Goal: Use online tool/utility

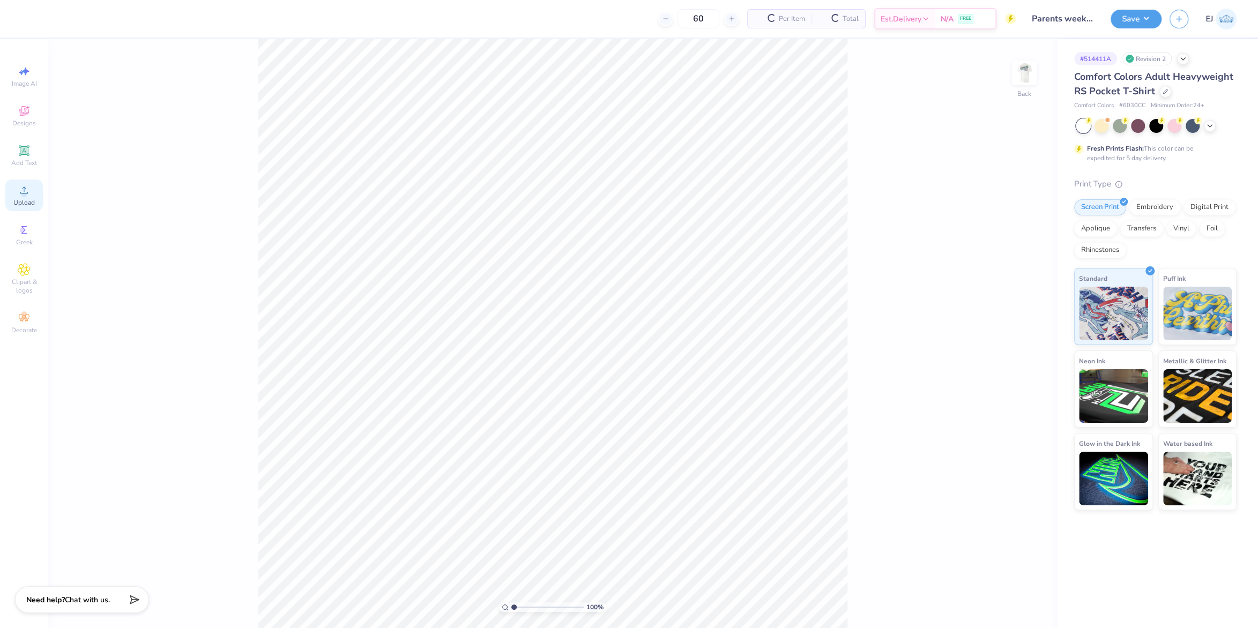
click at [36, 194] on div "Upload" at bounding box center [24, 196] width 38 height 32
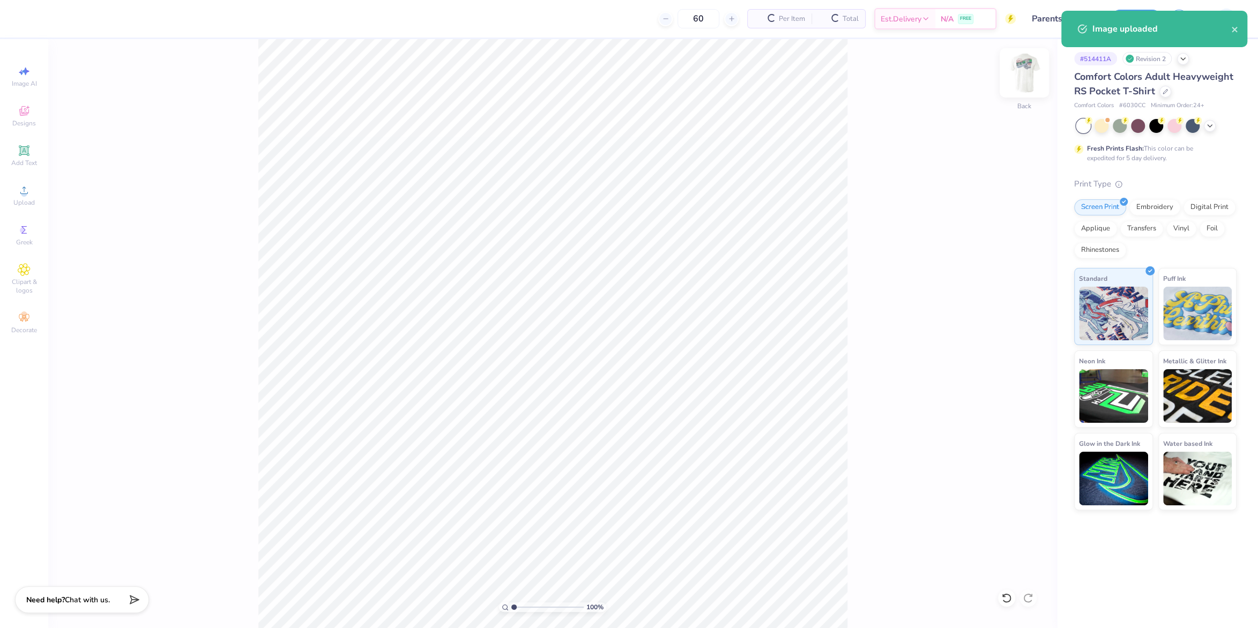
click at [1018, 76] on img at bounding box center [1024, 72] width 43 height 43
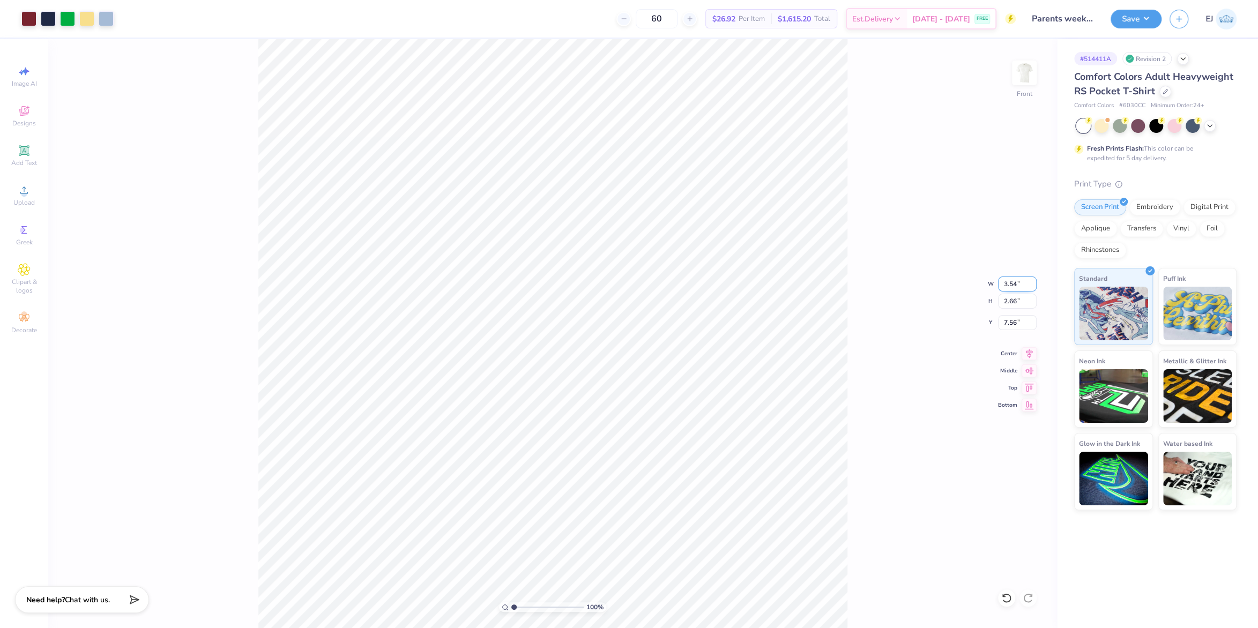
click at [1019, 282] on input "3.54" at bounding box center [1017, 284] width 39 height 15
type input "12.00"
type input "9.01"
type input "4.14"
click at [1016, 286] on input "12.00" at bounding box center [1017, 284] width 39 height 15
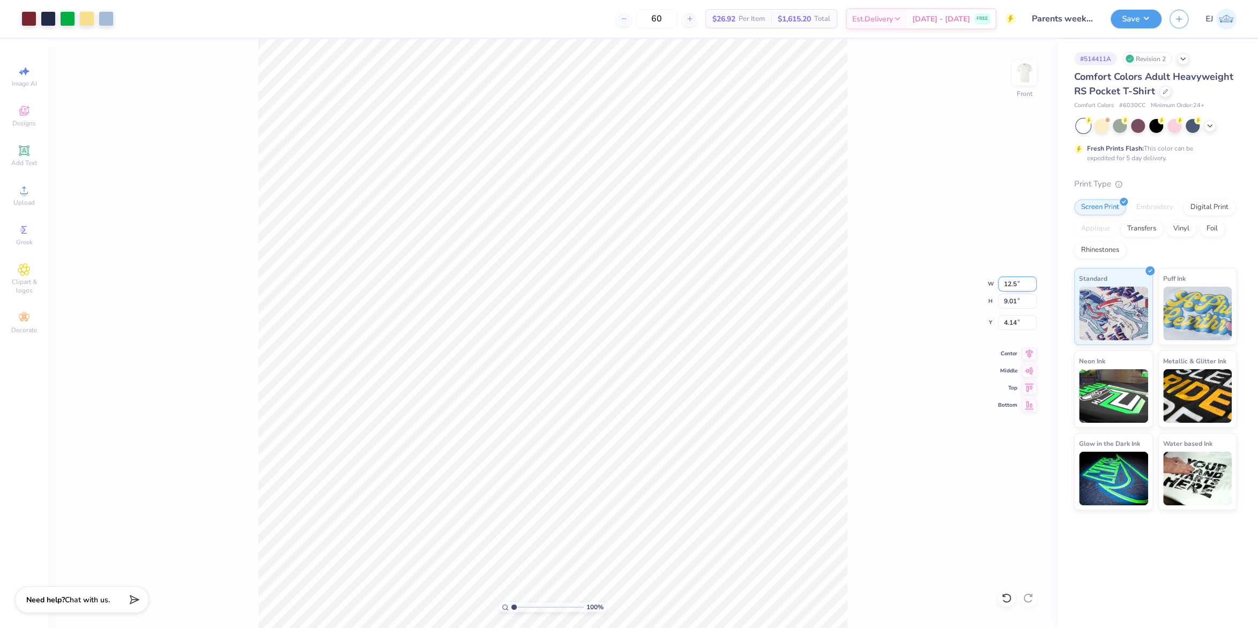
type input "12.50"
type input "9.39"
type input "3.00"
drag, startPoint x: 1011, startPoint y: 98, endPoint x: 1017, endPoint y: 98, distance: 5.9
click at [1014, 98] on div "100 % Front W 12.50 12.50 " H 9.39 9.39 " Y 3.00 3.00 " Center Middle Top Bottom" at bounding box center [552, 333] width 1009 height 589
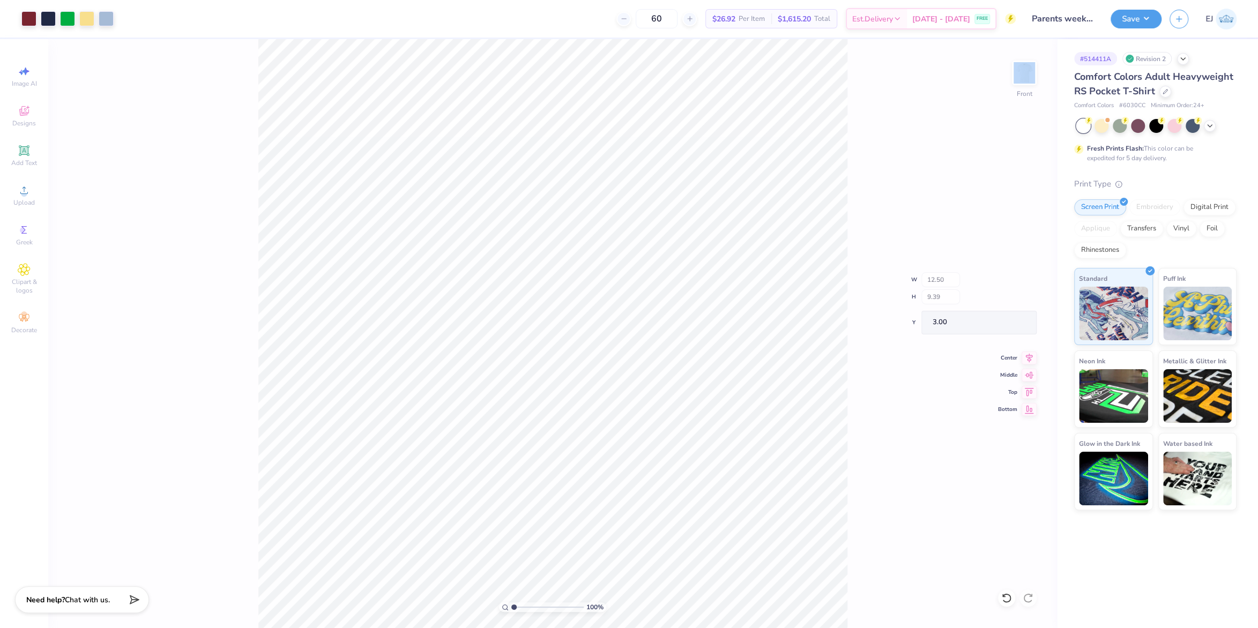
click at [1030, 81] on img at bounding box center [1024, 72] width 21 height 21
click at [23, 188] on icon at bounding box center [24, 190] width 13 height 13
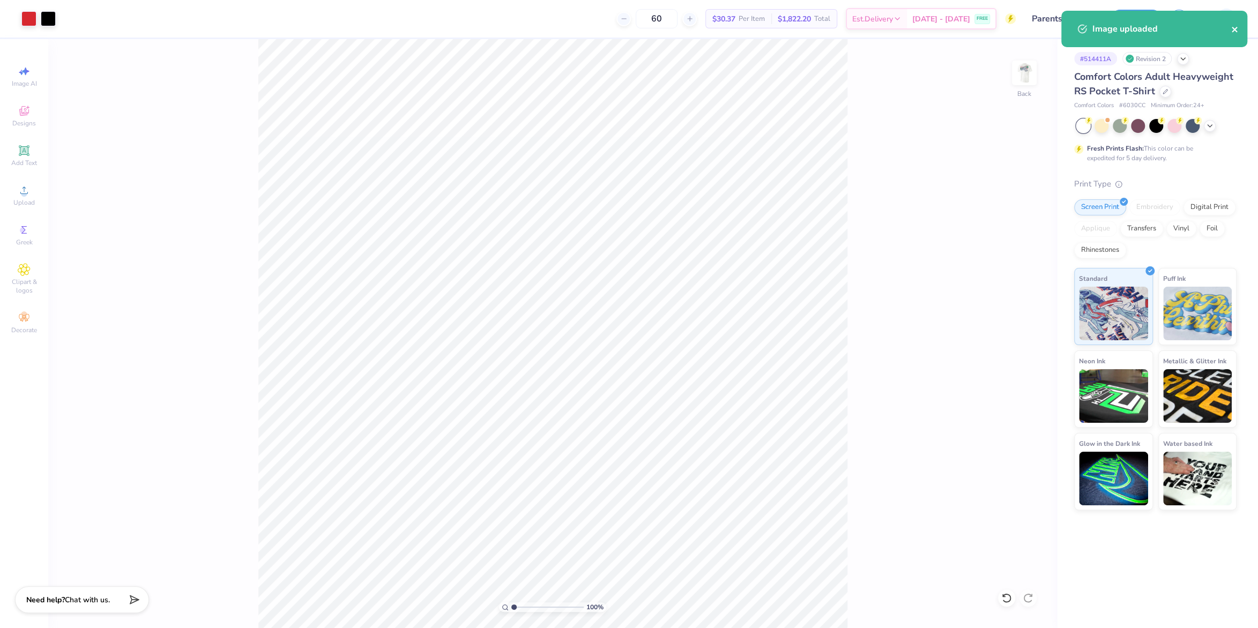
click at [1235, 32] on icon "close" at bounding box center [1234, 29] width 5 height 5
click at [1148, 27] on div "Image uploaded" at bounding box center [1154, 33] width 190 height 49
click at [1148, 23] on div "Image uploaded" at bounding box center [1157, 17] width 163 height 13
click at [1148, 24] on button "Save" at bounding box center [1136, 17] width 51 height 19
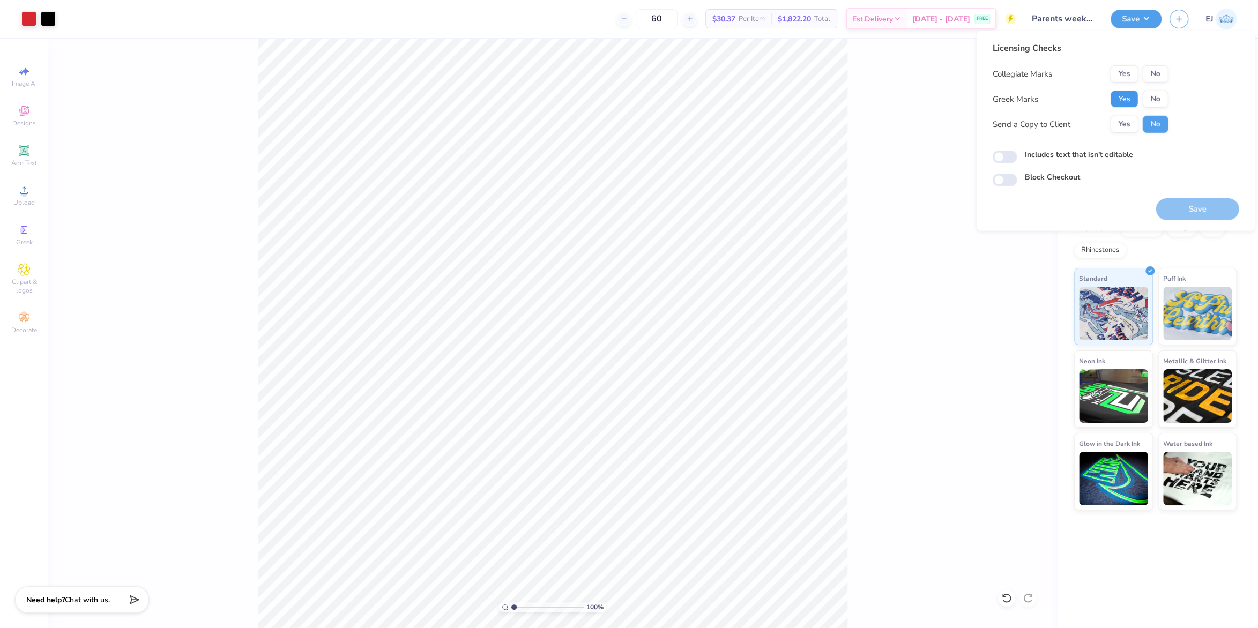
click at [1134, 98] on button "Yes" at bounding box center [1124, 99] width 28 height 17
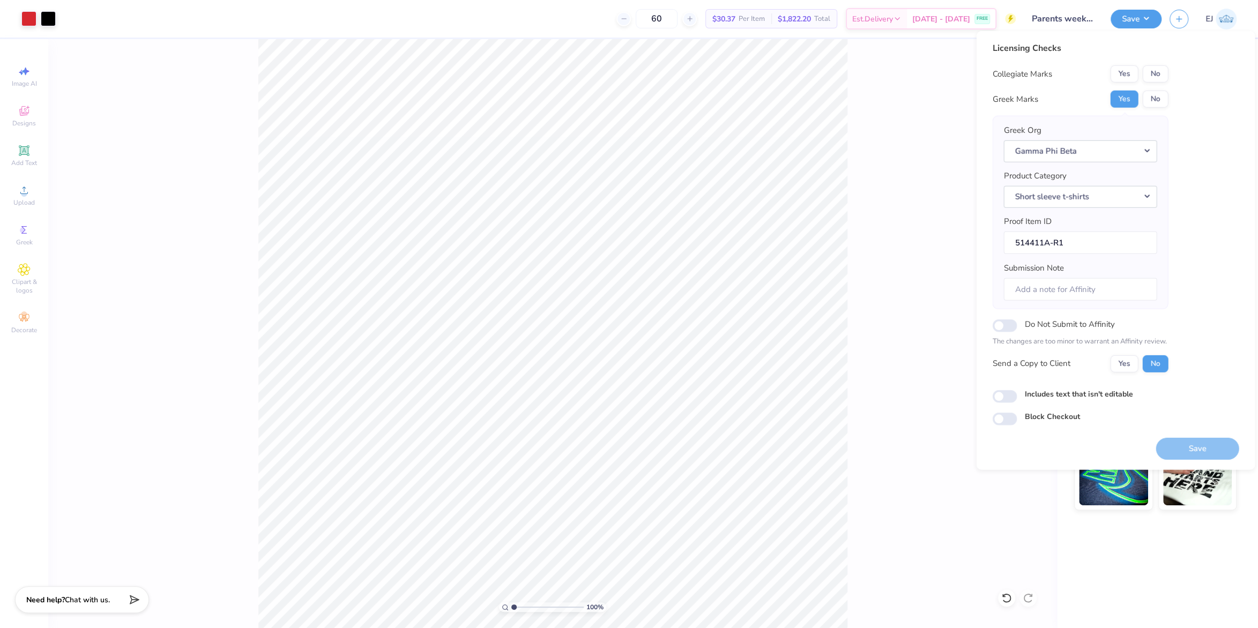
click at [1160, 73] on button "No" at bounding box center [1155, 73] width 26 height 17
click at [1180, 442] on button "Save" at bounding box center [1197, 448] width 83 height 22
